Goal: Find contact information

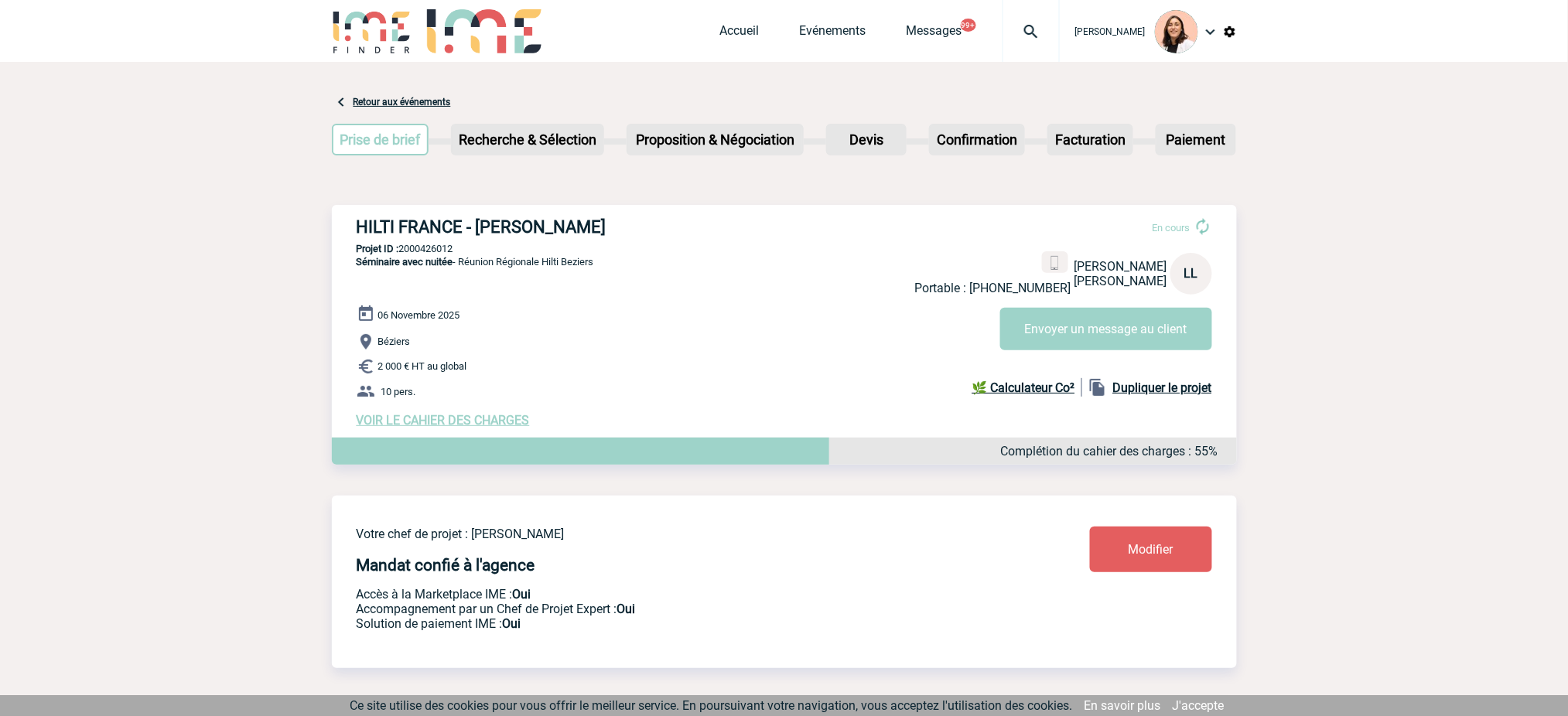
drag, startPoint x: 1038, startPoint y: 30, endPoint x: 1022, endPoint y: 87, distance: 59.2
click at [1037, 32] on img at bounding box center [1031, 31] width 56 height 19
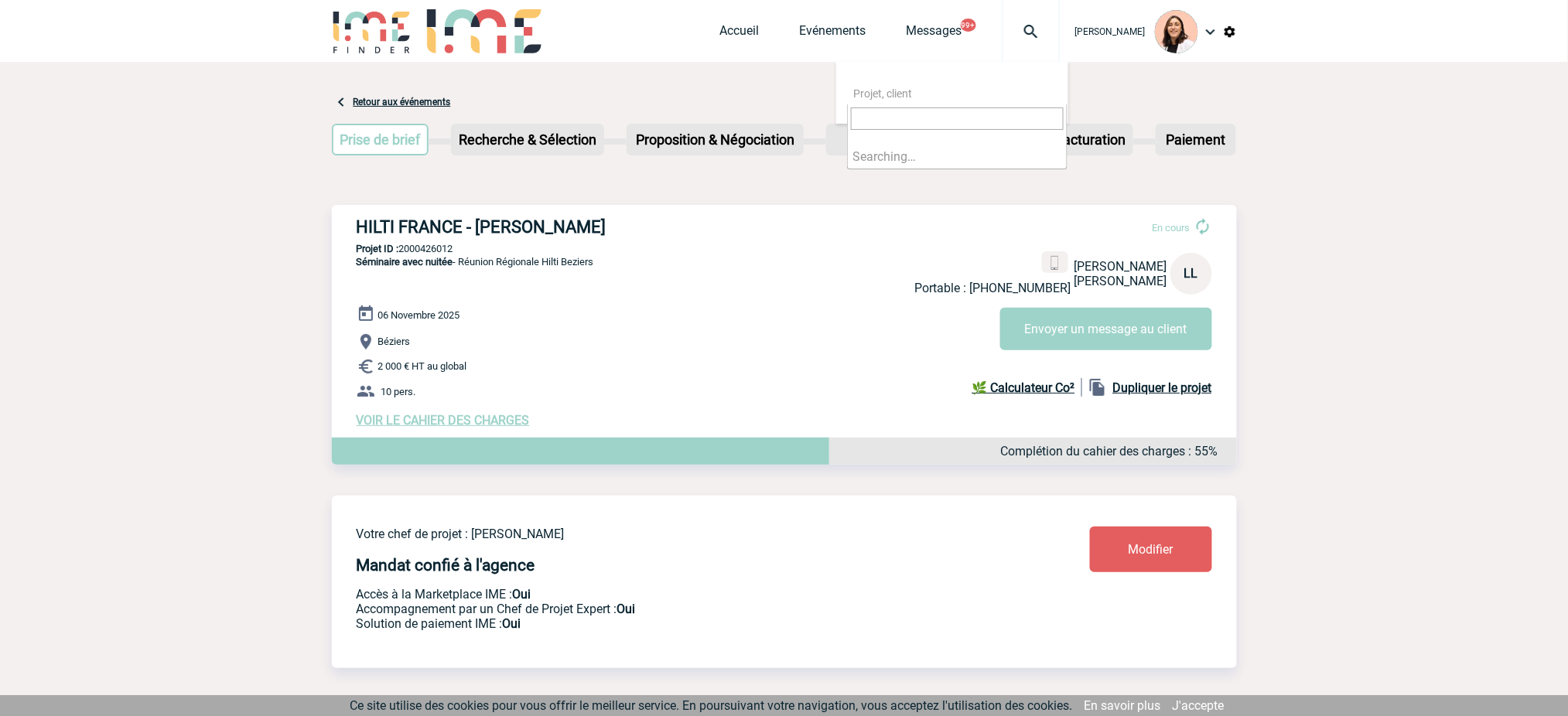
click at [1022, 111] on input "search" at bounding box center [957, 118] width 213 height 22
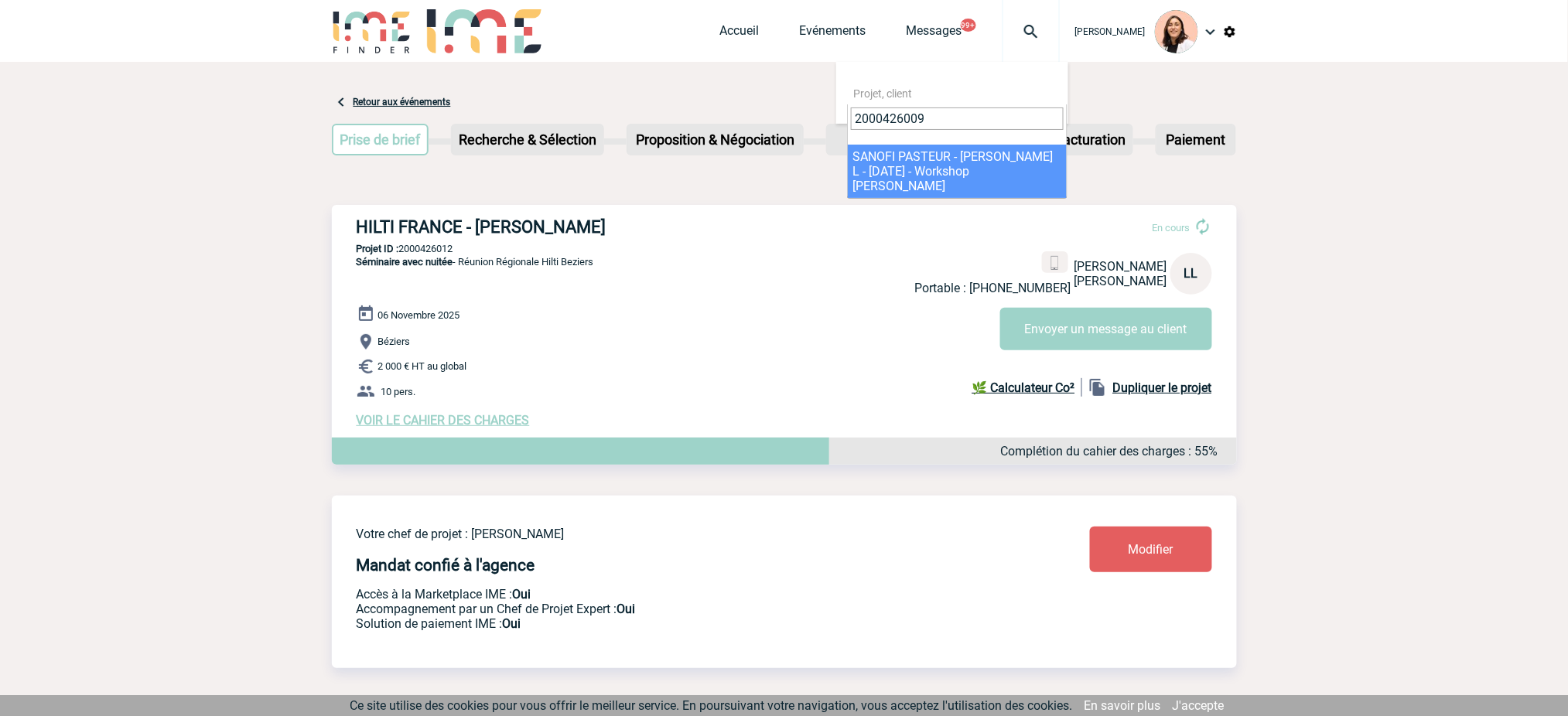
type input "2000426009"
select select "25510"
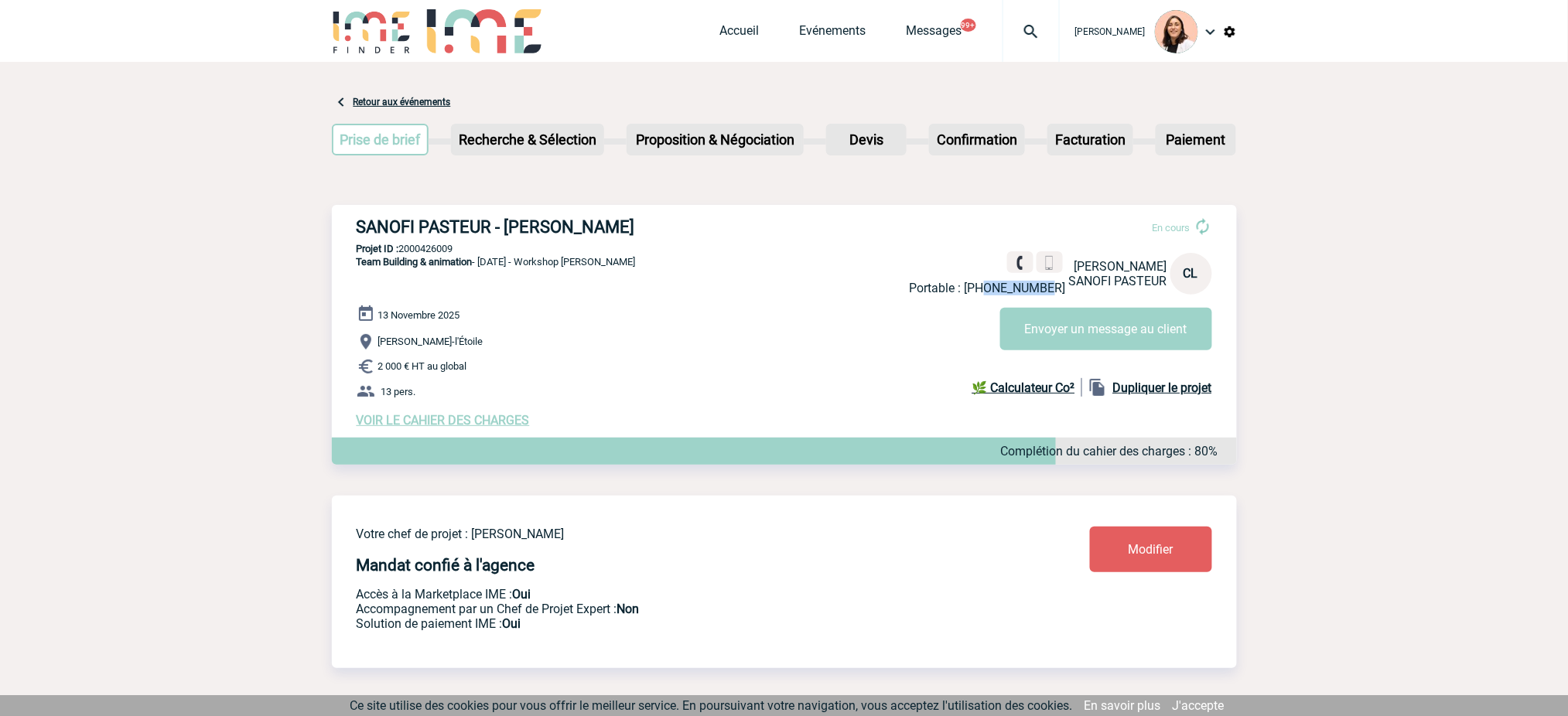
drag, startPoint x: 1052, startPoint y: 286, endPoint x: 993, endPoint y: 286, distance: 59.0
click at [993, 286] on p "Portable : +33784000014" at bounding box center [988, 289] width 156 height 15
copy p "784000014"
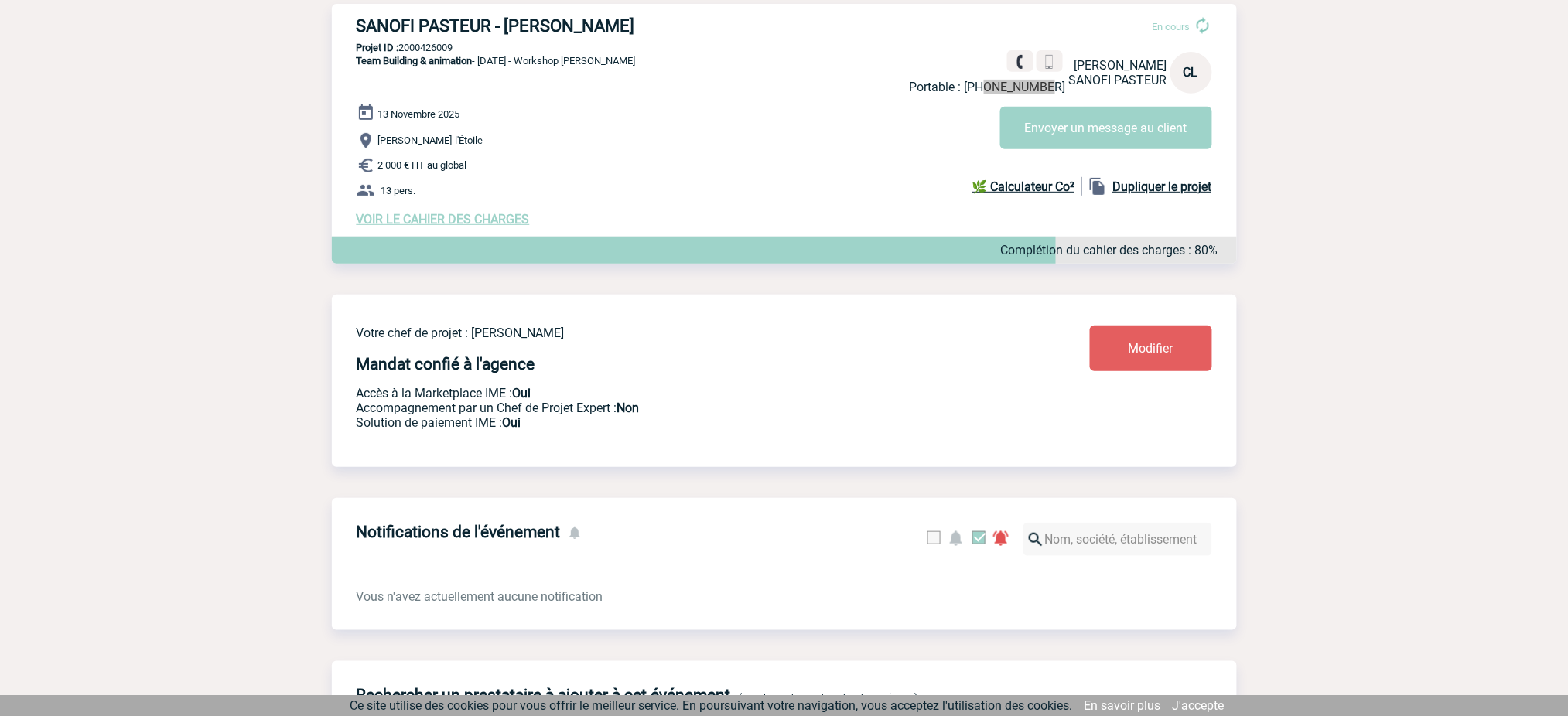
scroll to position [206, 0]
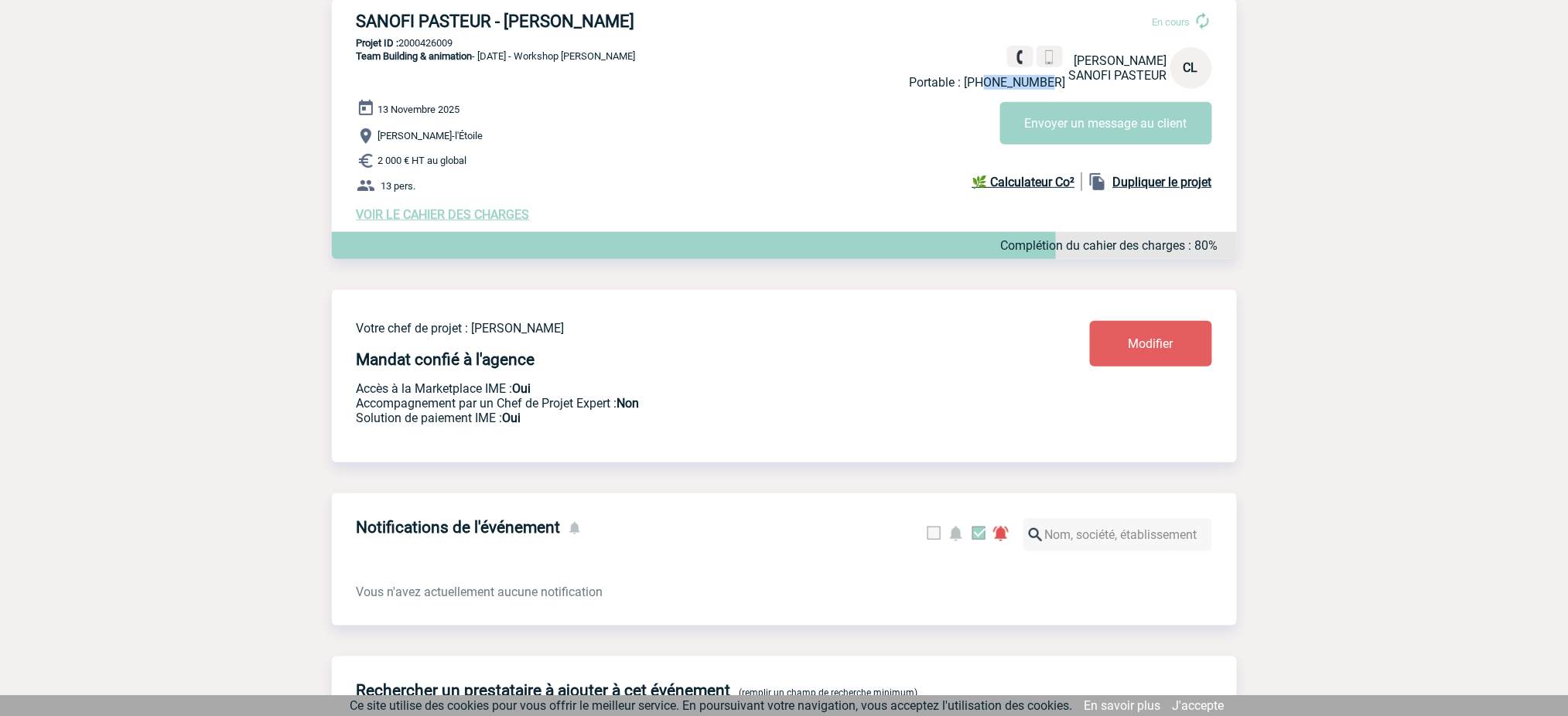
click at [466, 222] on span "VOIR LE CAHIER DES CHARGES" at bounding box center [443, 215] width 173 height 15
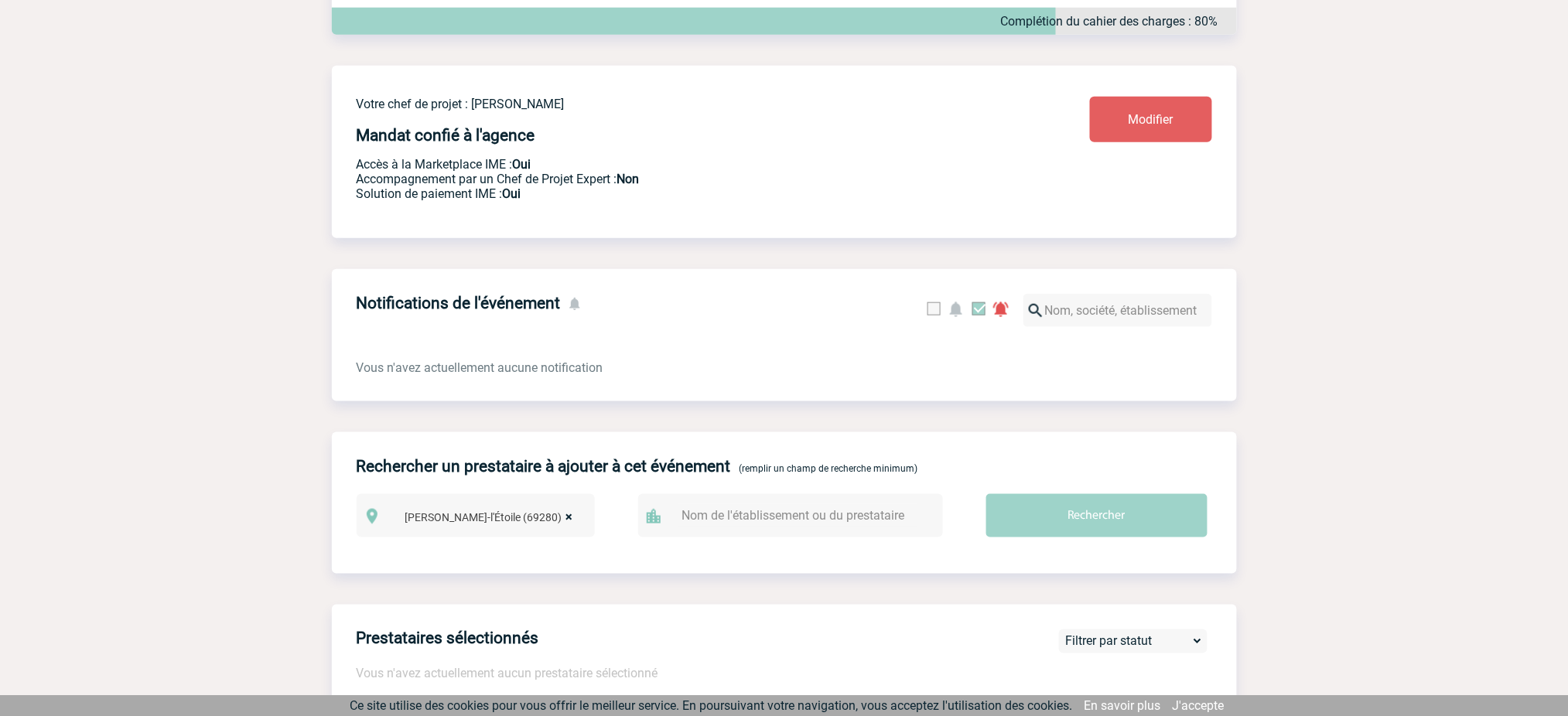
scroll to position [515, 0]
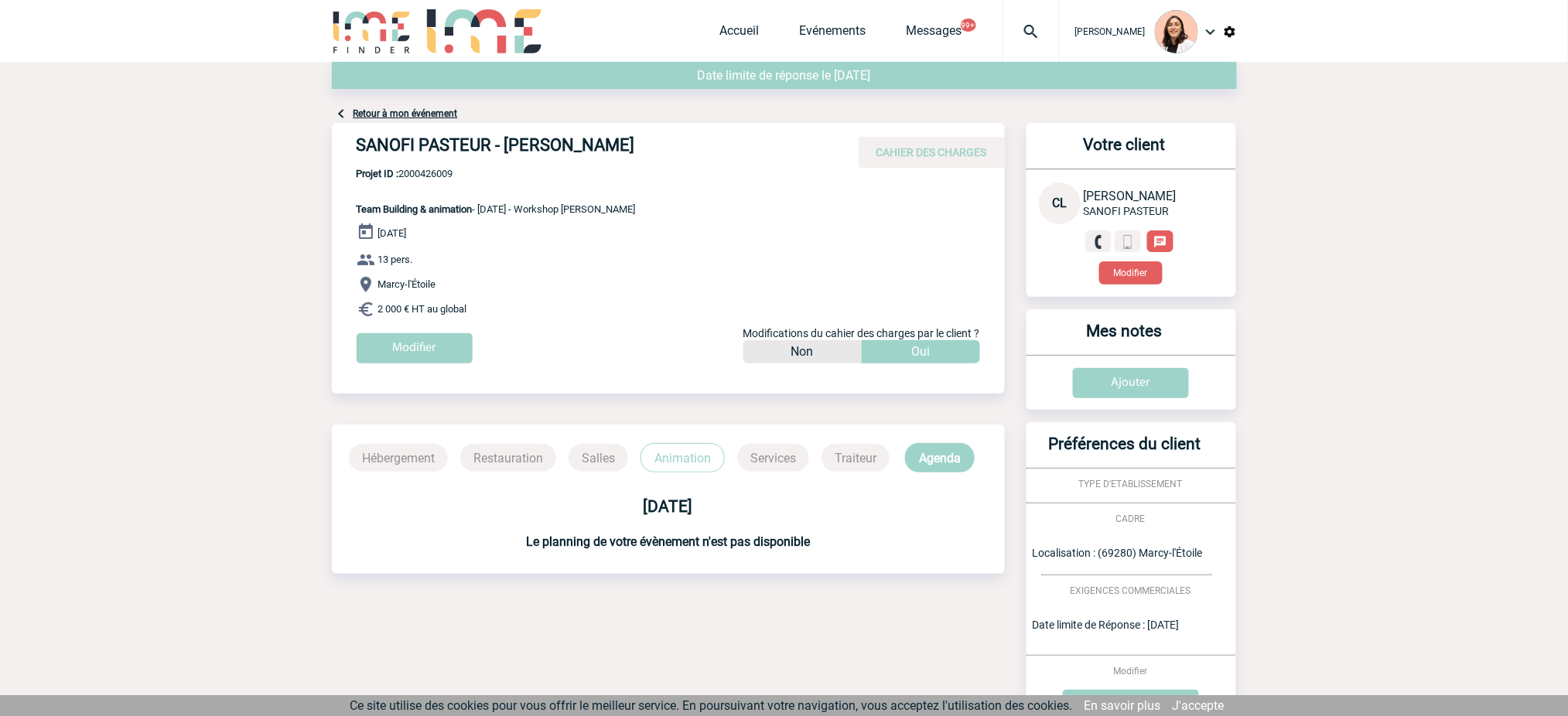
click at [1027, 29] on img at bounding box center [1031, 31] width 56 height 19
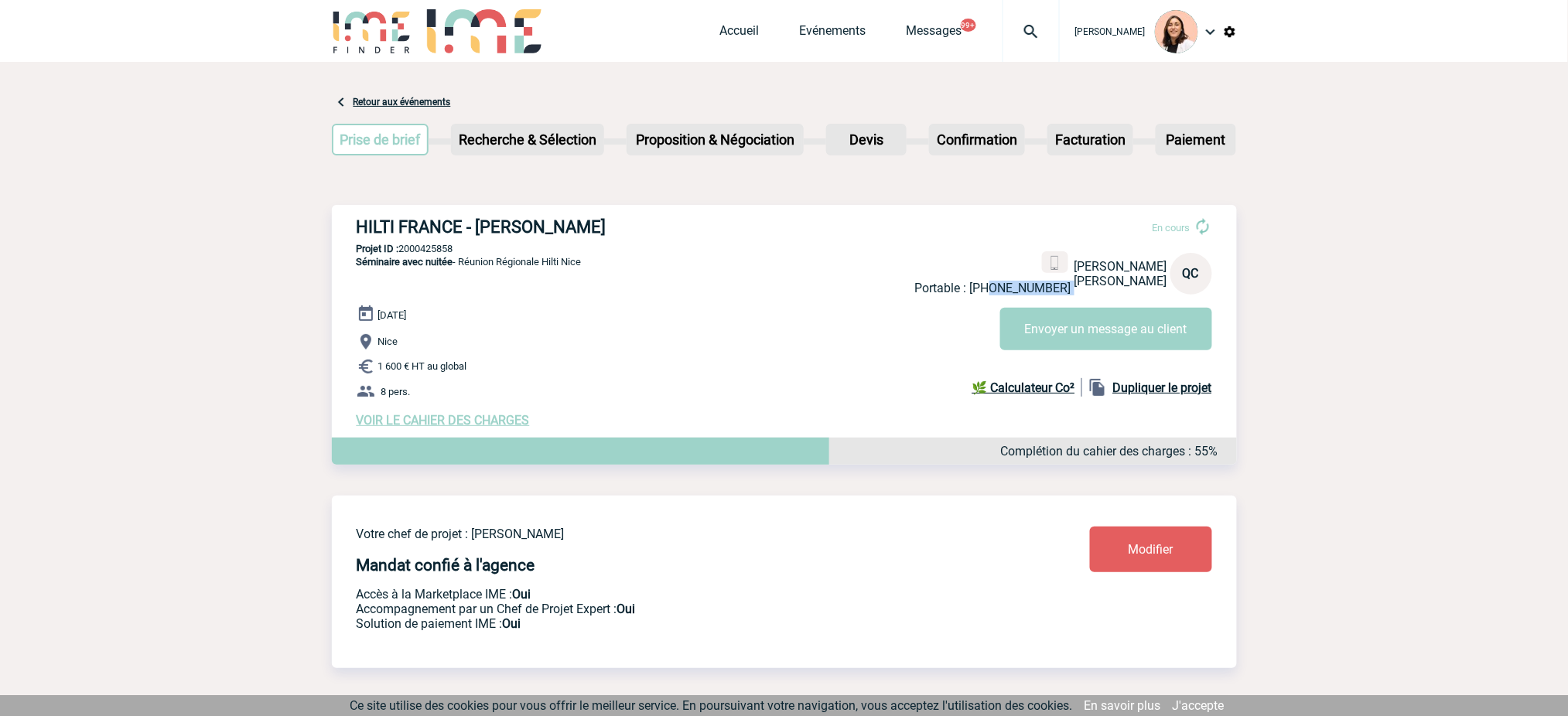
drag, startPoint x: 1069, startPoint y: 286, endPoint x: 1007, endPoint y: 292, distance: 62.3
click at [1007, 292] on div "Portable : +33762367180 Quentin CHALON HILTI FRANCE QC" at bounding box center [1063, 274] width 297 height 44
click at [934, 313] on div "En cours Portable : +33762367180 Quentin CHALON HILTI FRANCE QC Envoyer un mess…" at bounding box center [1069, 277] width 309 height 146
